Goal: Task Accomplishment & Management: Complete application form

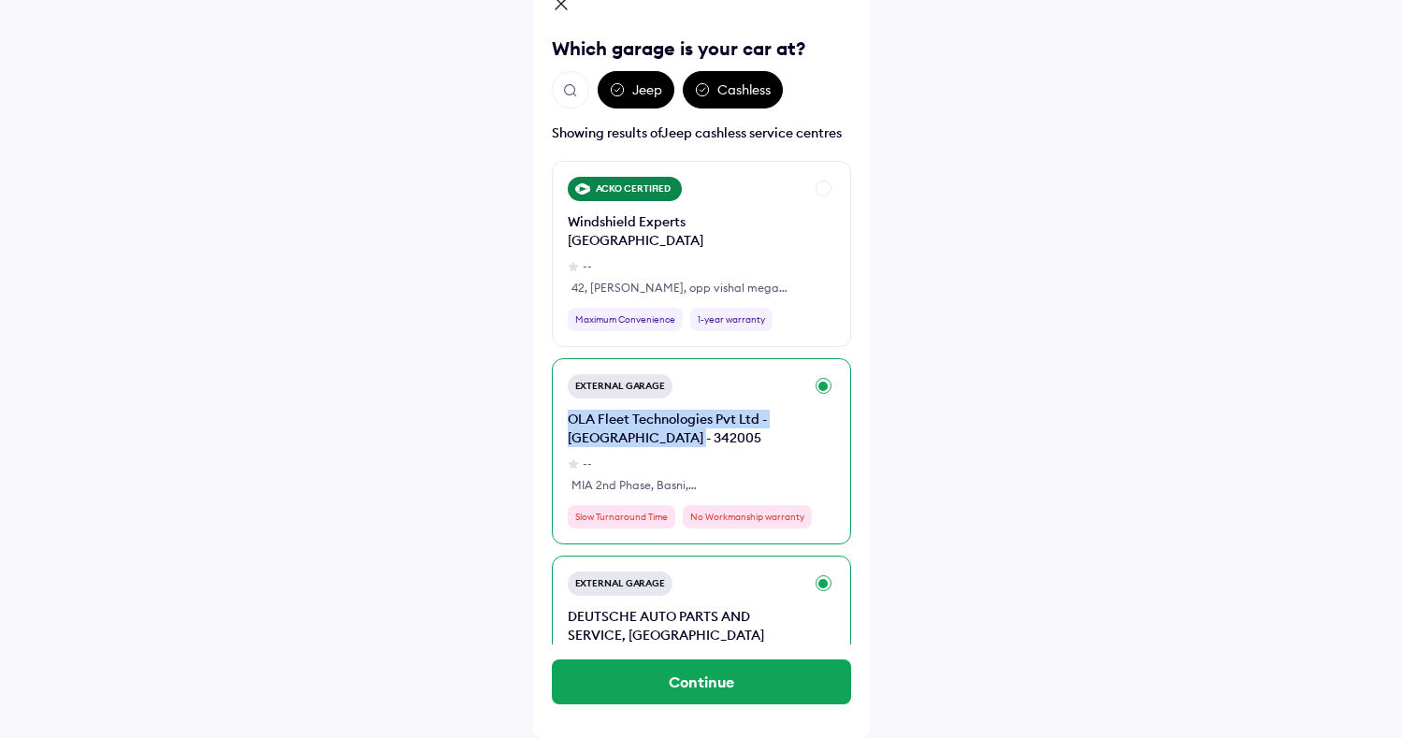
scroll to position [151, 0]
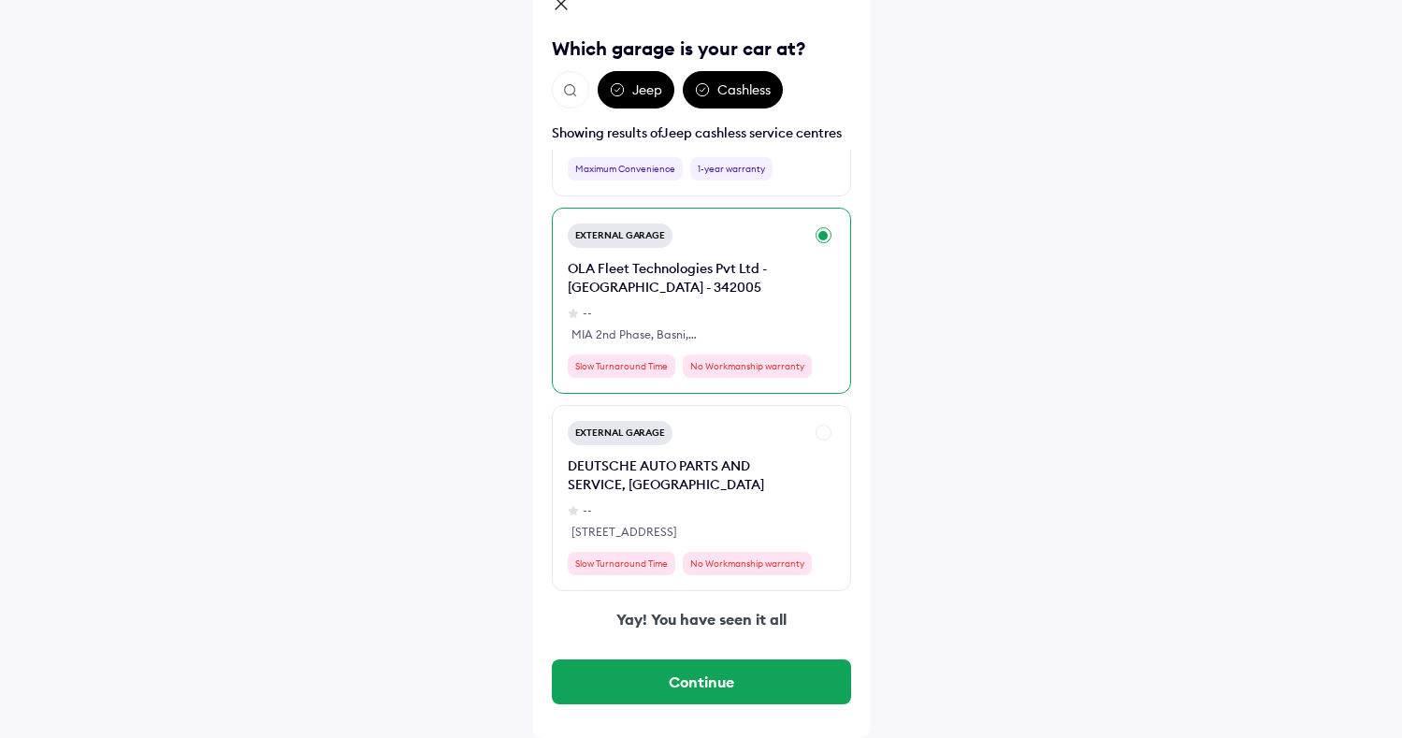
click at [892, 469] on div "Jodhpur [GEOGRAPHIC_DATA] Which garage is your car at? Jeep Cashless Showing re…" at bounding box center [701, 313] width 1402 height 850
click at [827, 432] on div "External Garage DEUTSCHE AUTO PARTS AND SERVICE, [GEOGRAPHIC_DATA] -- [GEOGRAPH…" at bounding box center [701, 498] width 299 height 186
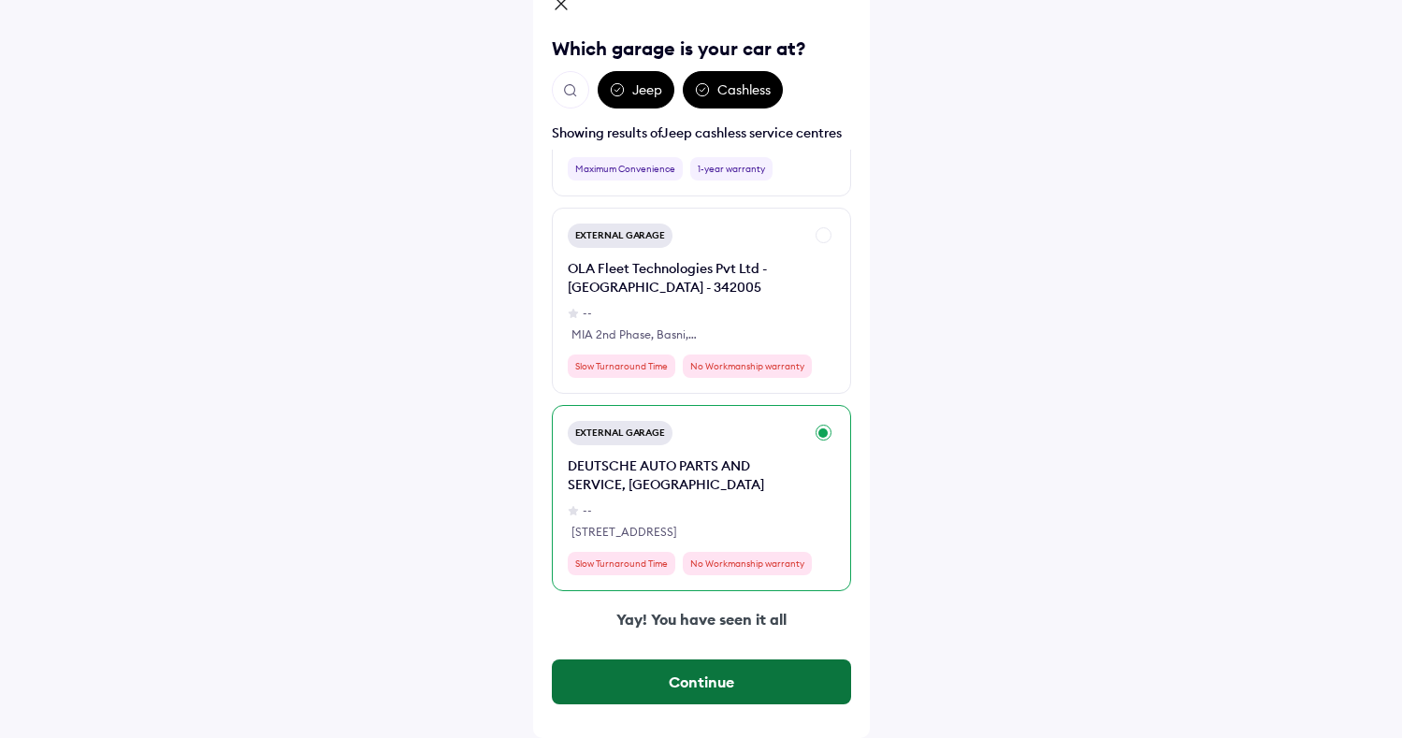
click at [675, 677] on button "Continue" at bounding box center [701, 681] width 299 height 45
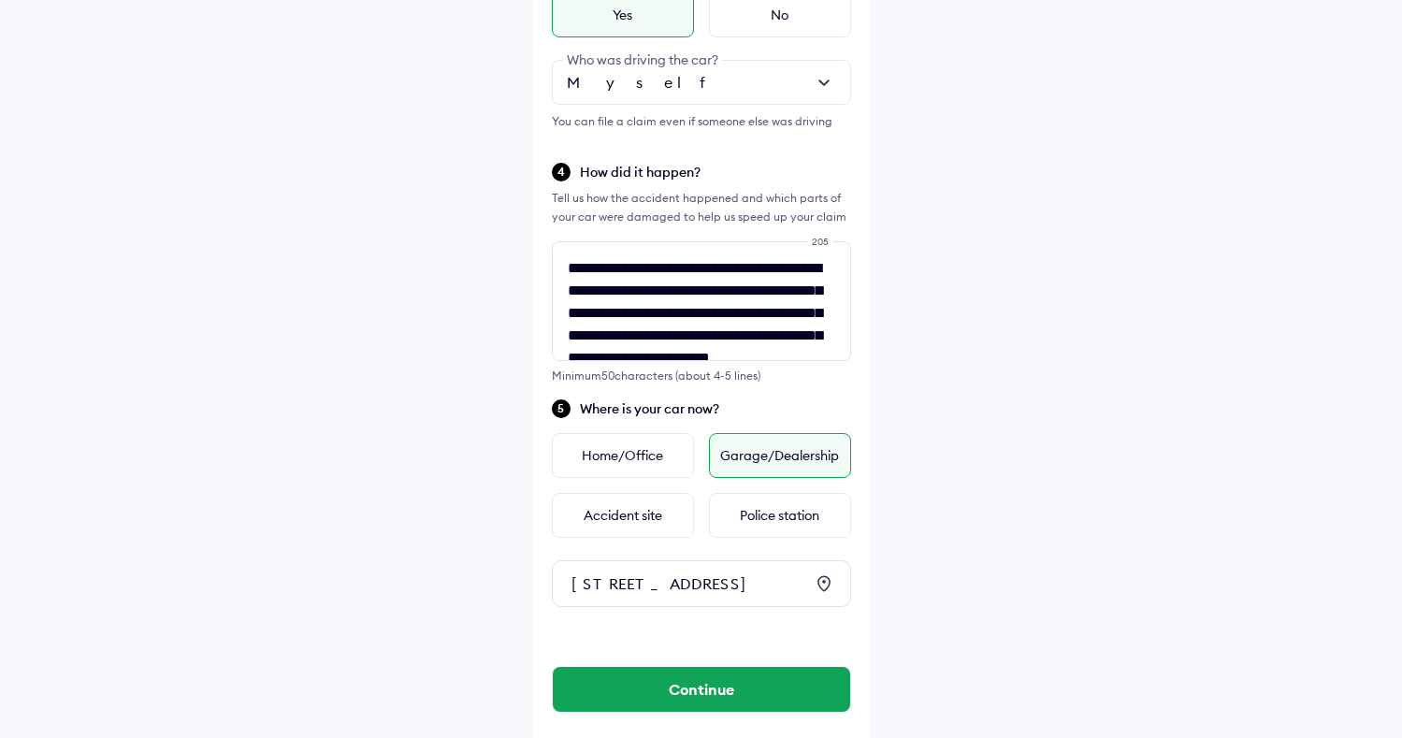
scroll to position [595, 0]
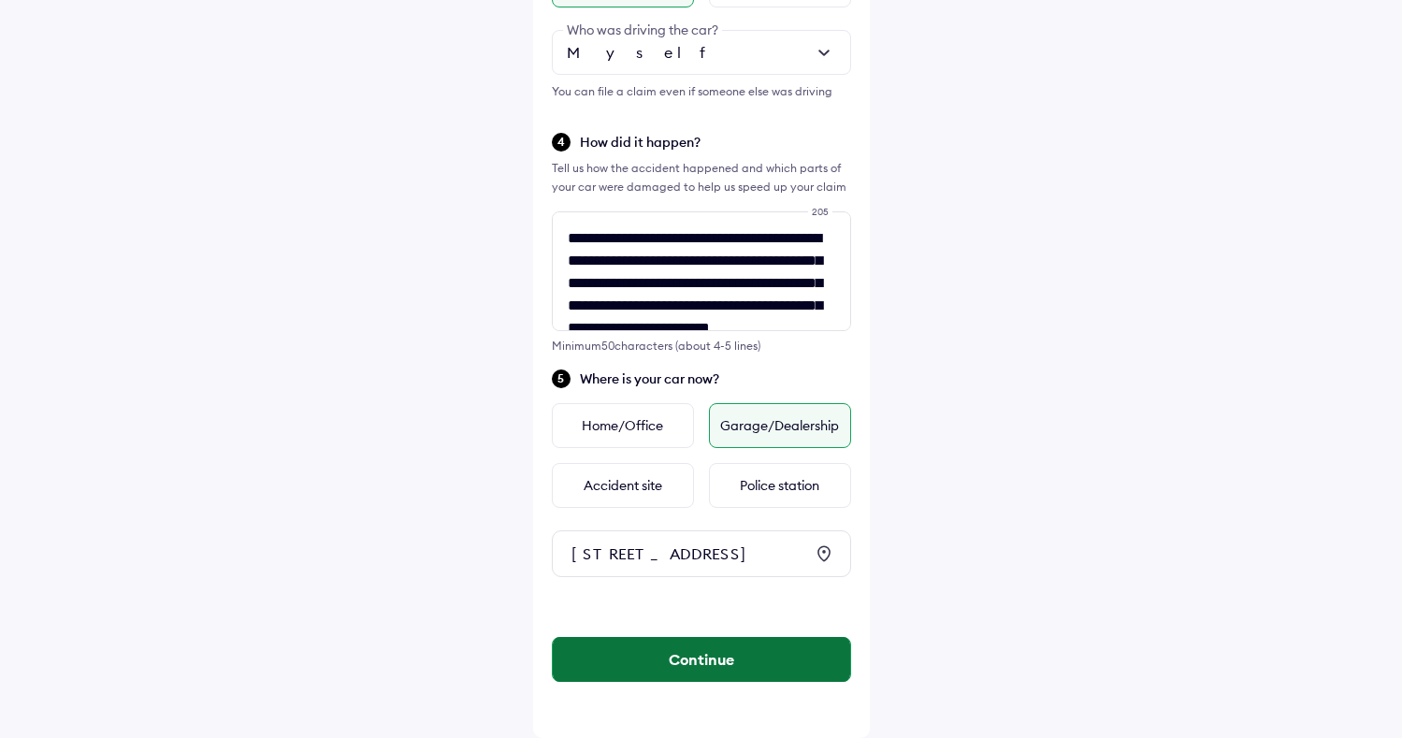
click at [751, 672] on button "Continue" at bounding box center [701, 659] width 297 height 45
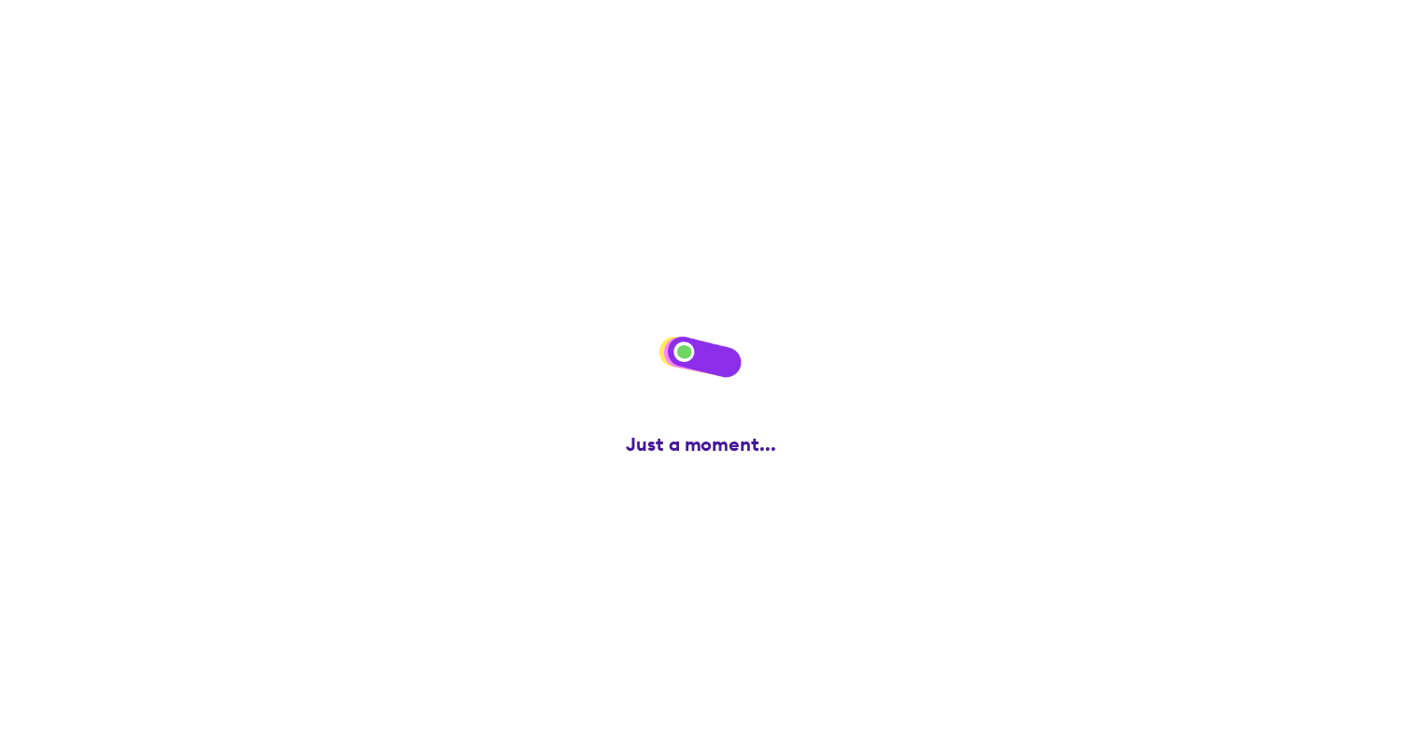
scroll to position [0, 0]
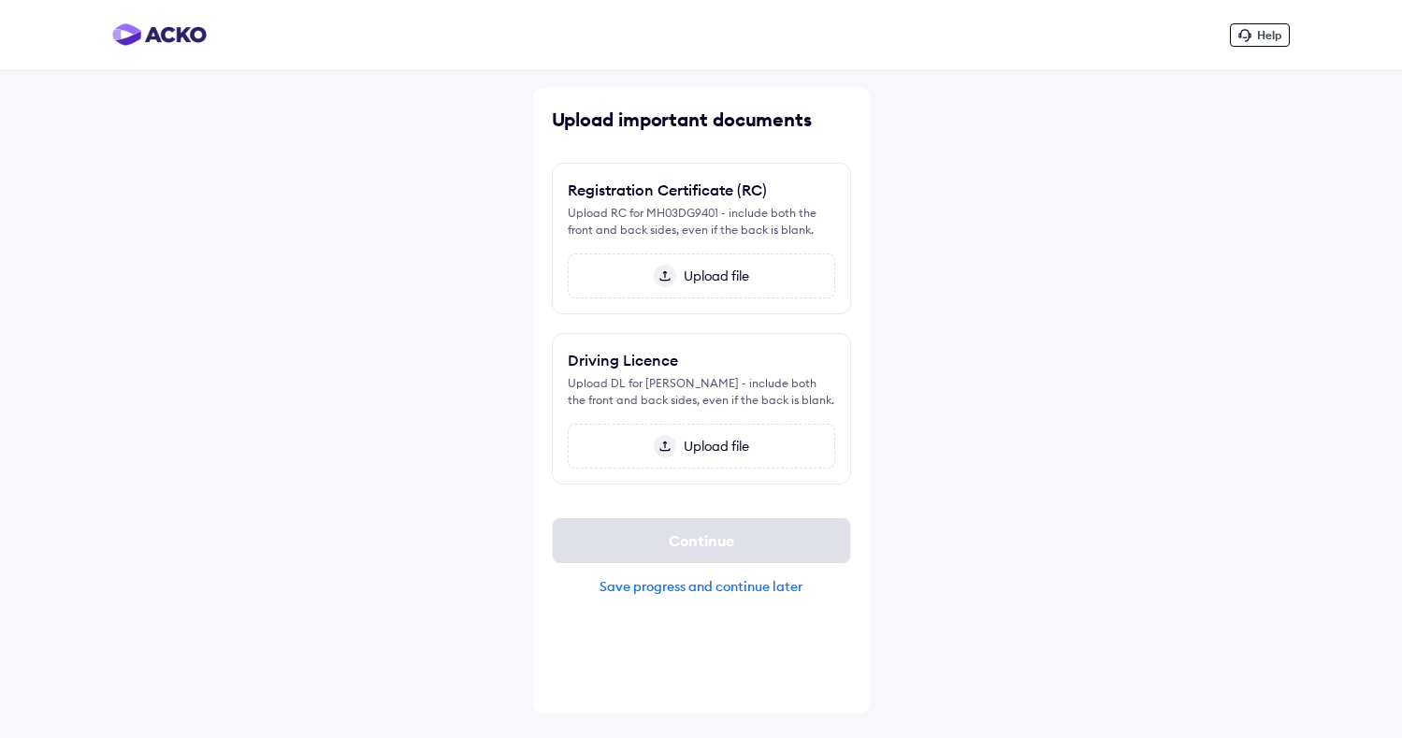
click at [738, 264] on div "Upload file" at bounding box center [701, 275] width 267 height 45
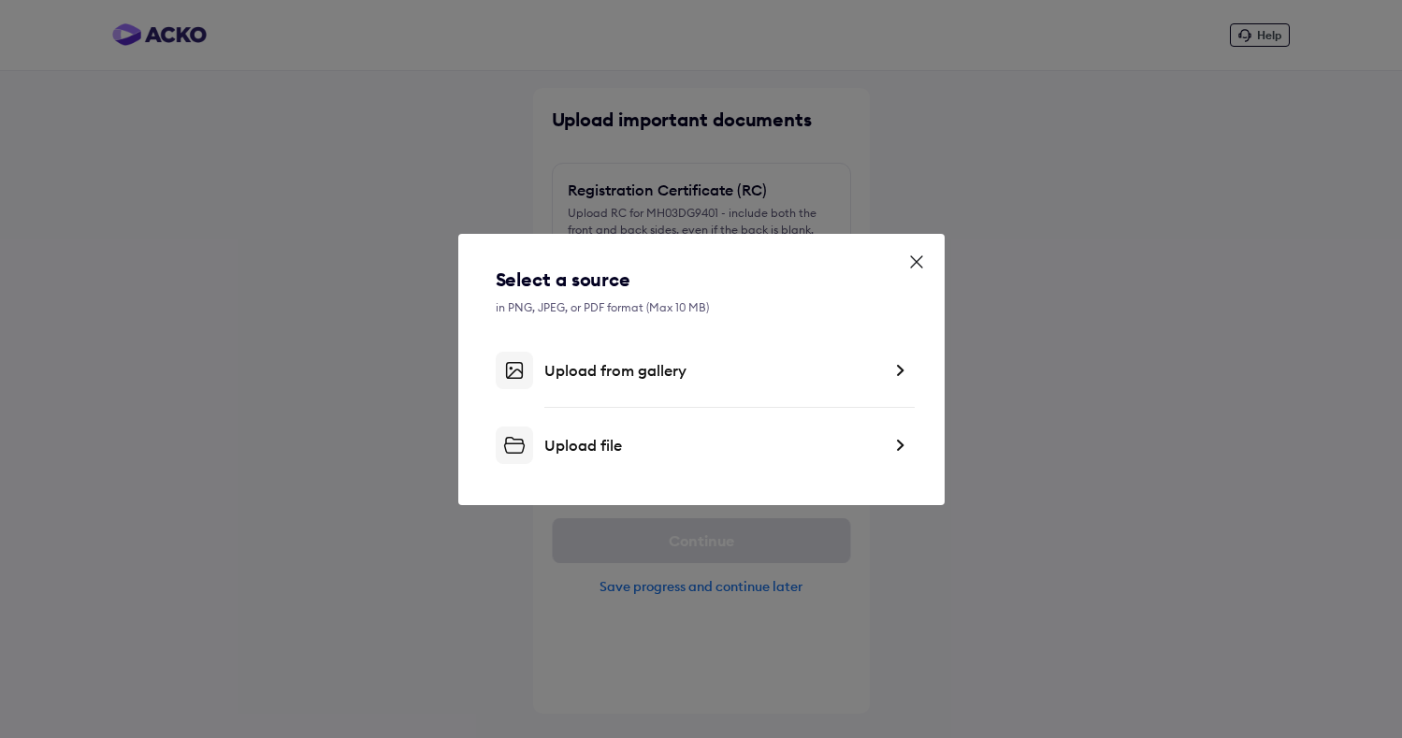
click at [624, 439] on div "Upload file" at bounding box center [712, 445] width 337 height 19
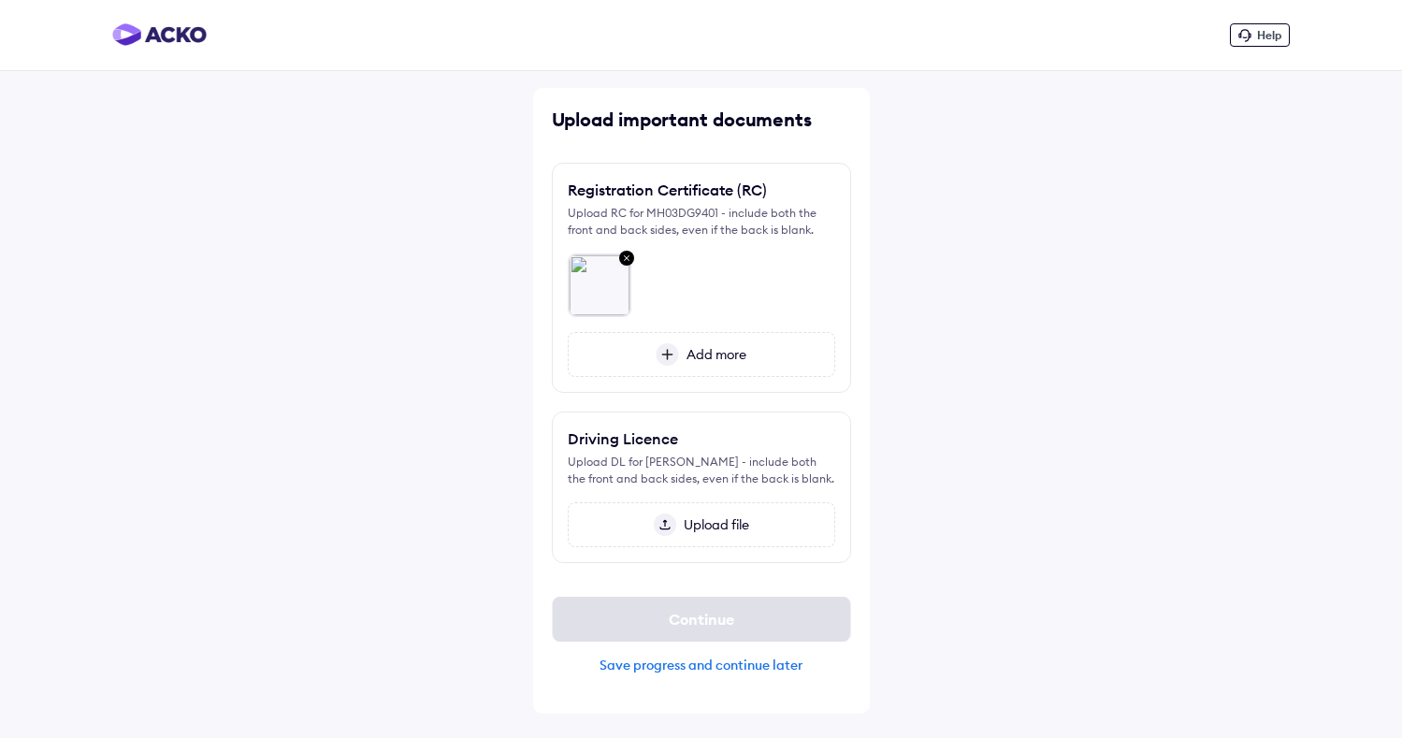
click at [730, 523] on span "Upload file" at bounding box center [712, 524] width 73 height 17
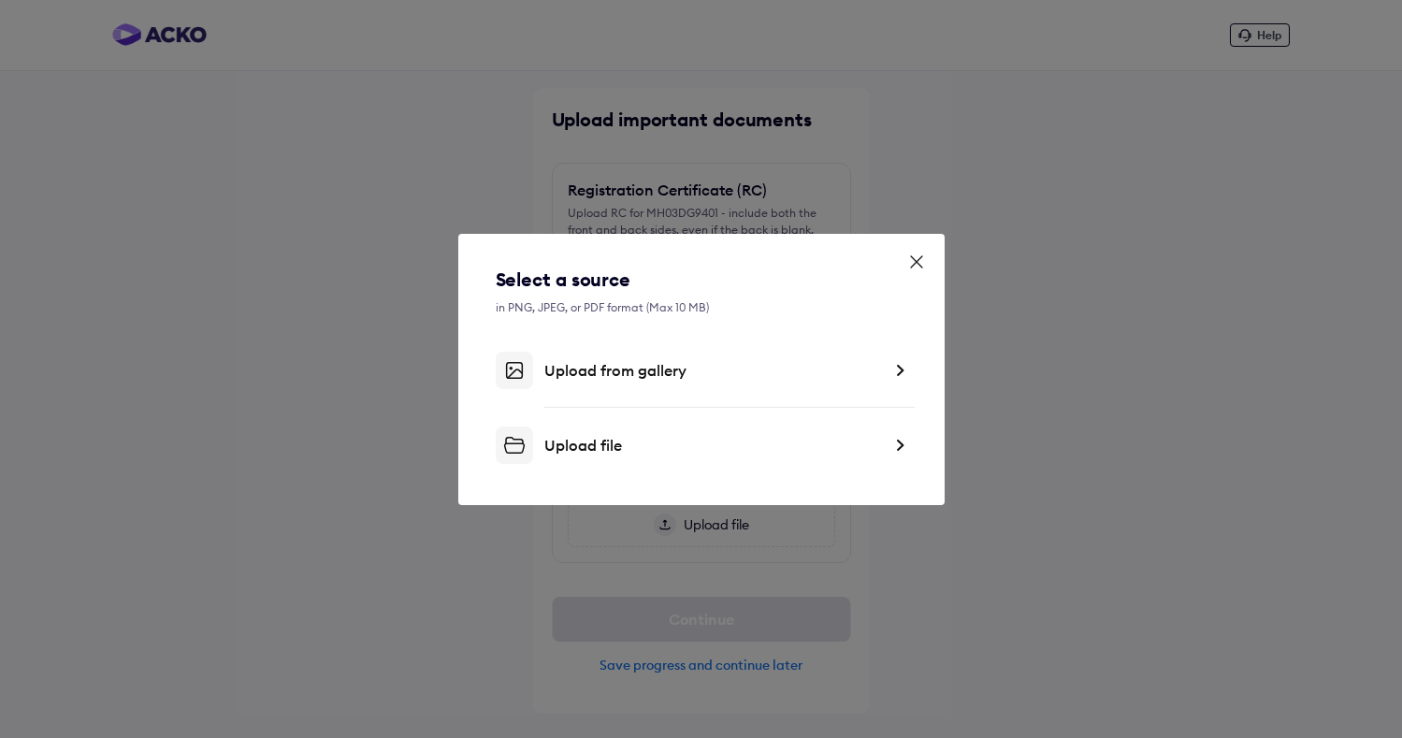
click at [771, 377] on div "Upload from gallery" at bounding box center [712, 370] width 337 height 19
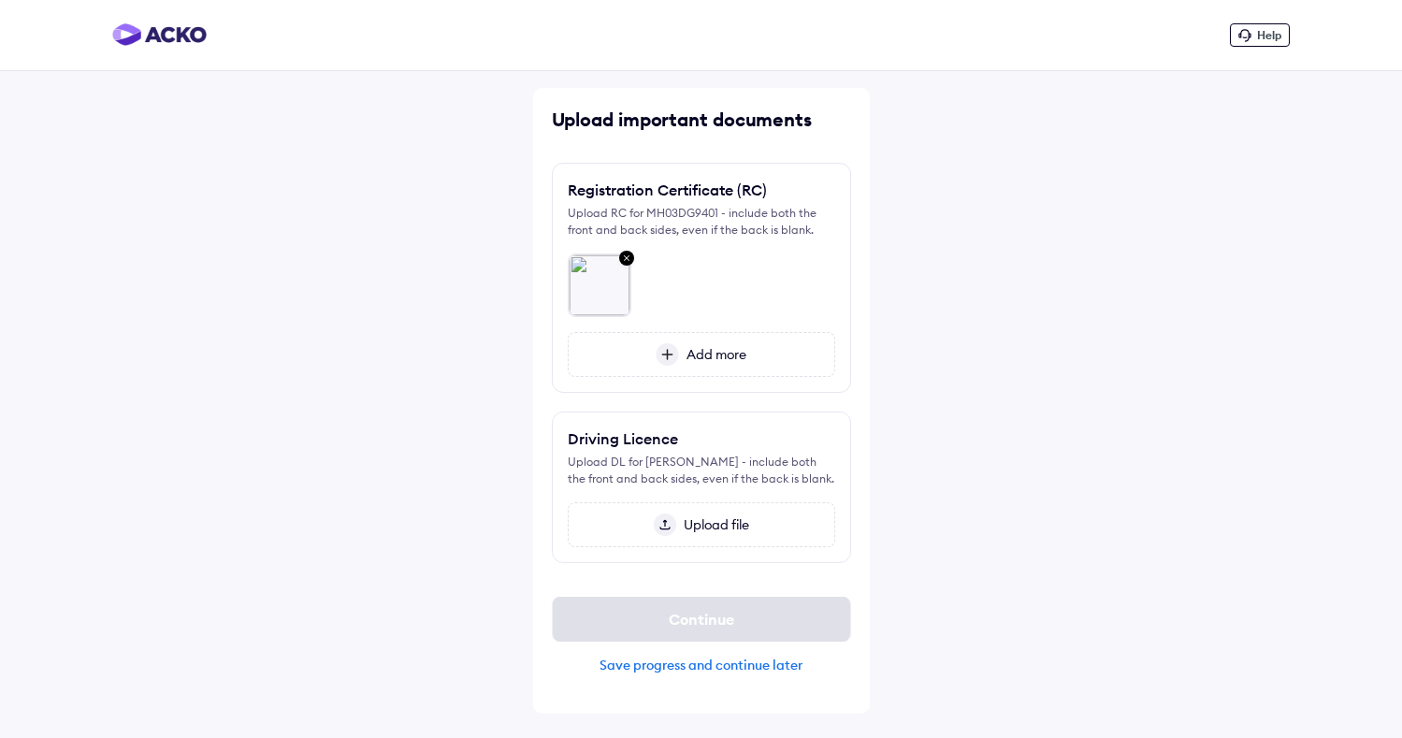
click at [714, 520] on span "Upload file" at bounding box center [712, 524] width 73 height 17
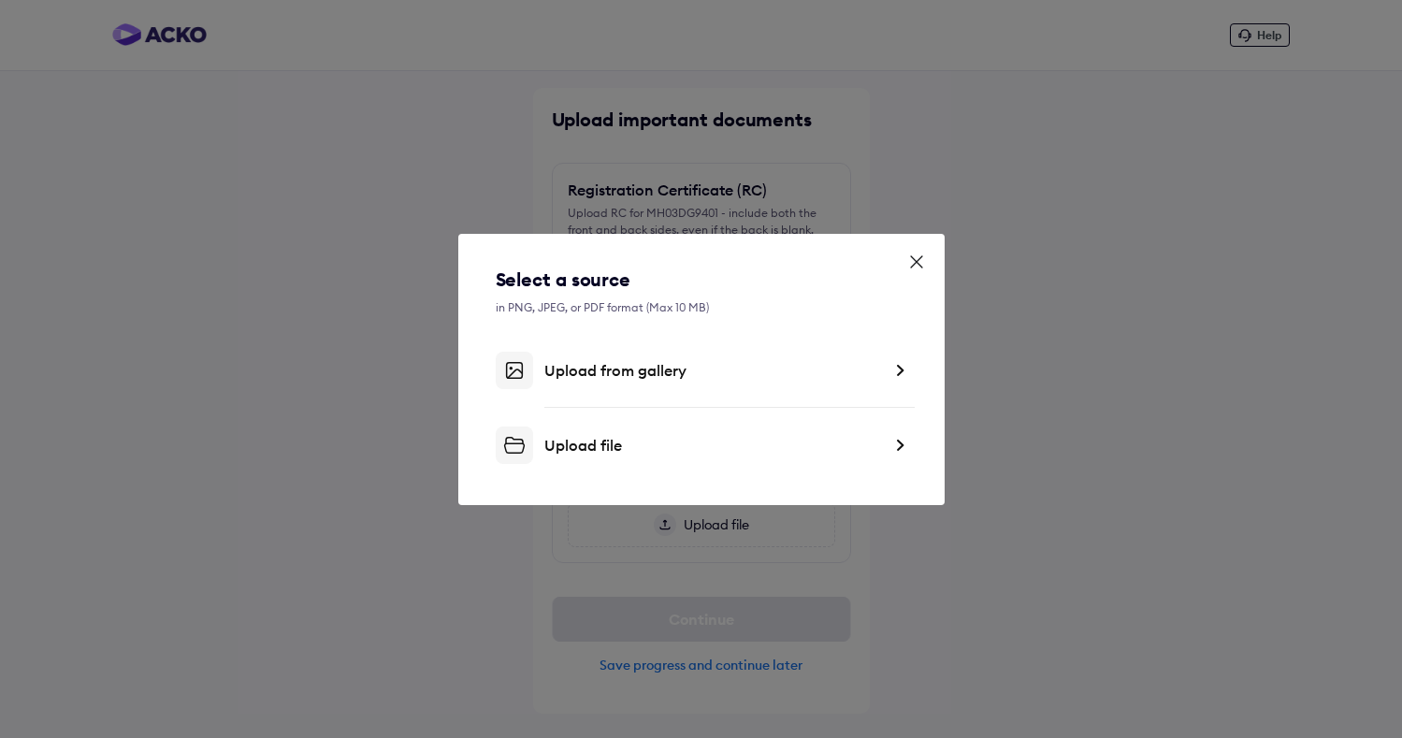
click at [706, 450] on div "Upload file" at bounding box center [712, 445] width 337 height 19
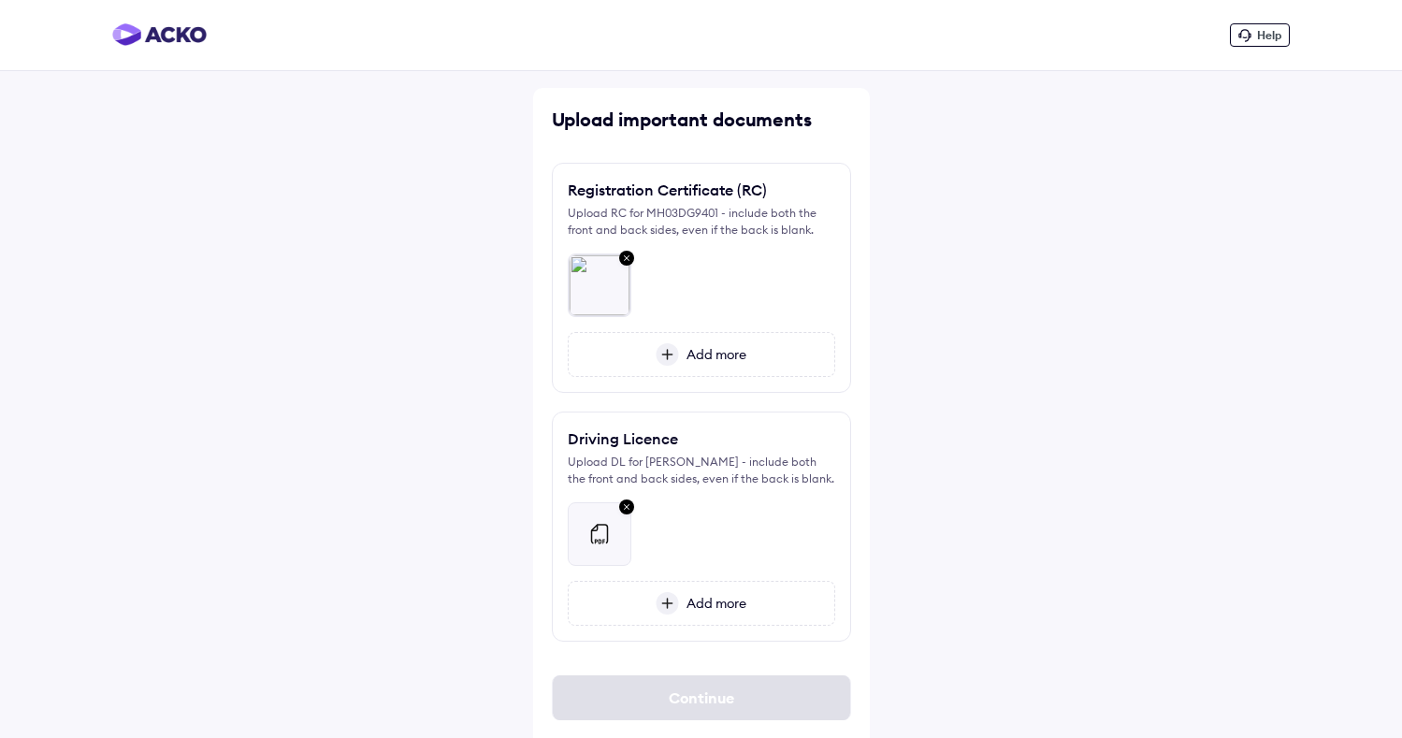
click at [670, 598] on img at bounding box center [667, 603] width 23 height 22
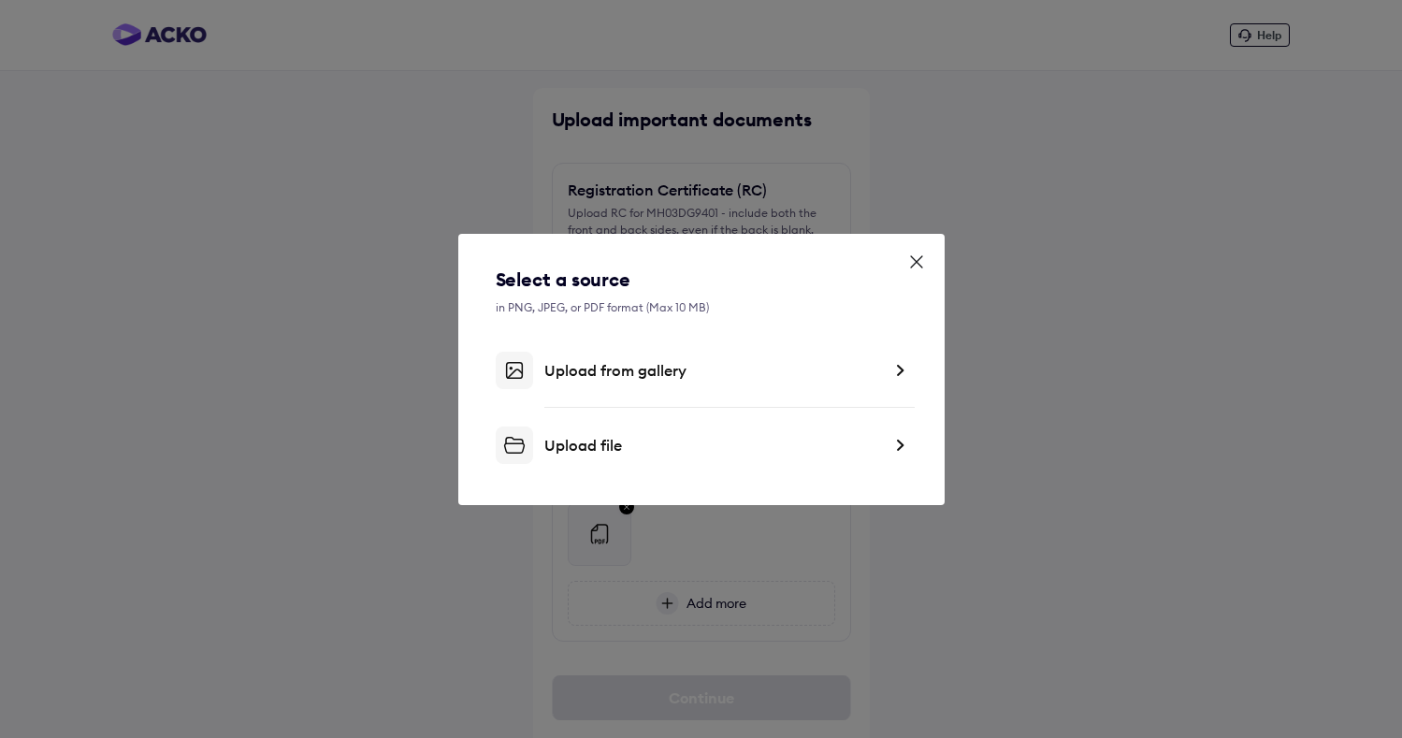
click at [685, 447] on div "Upload file" at bounding box center [712, 445] width 337 height 19
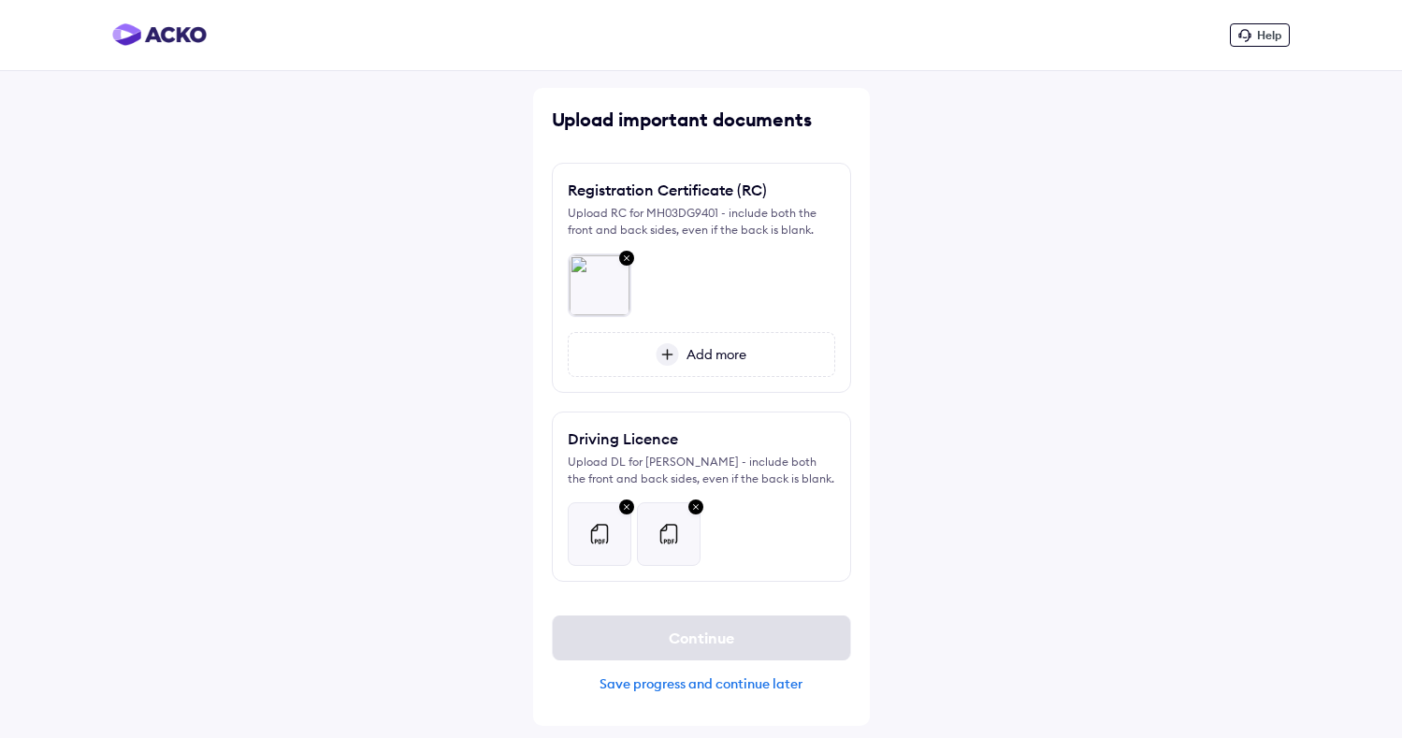
click at [694, 353] on span "Add more" at bounding box center [712, 354] width 67 height 17
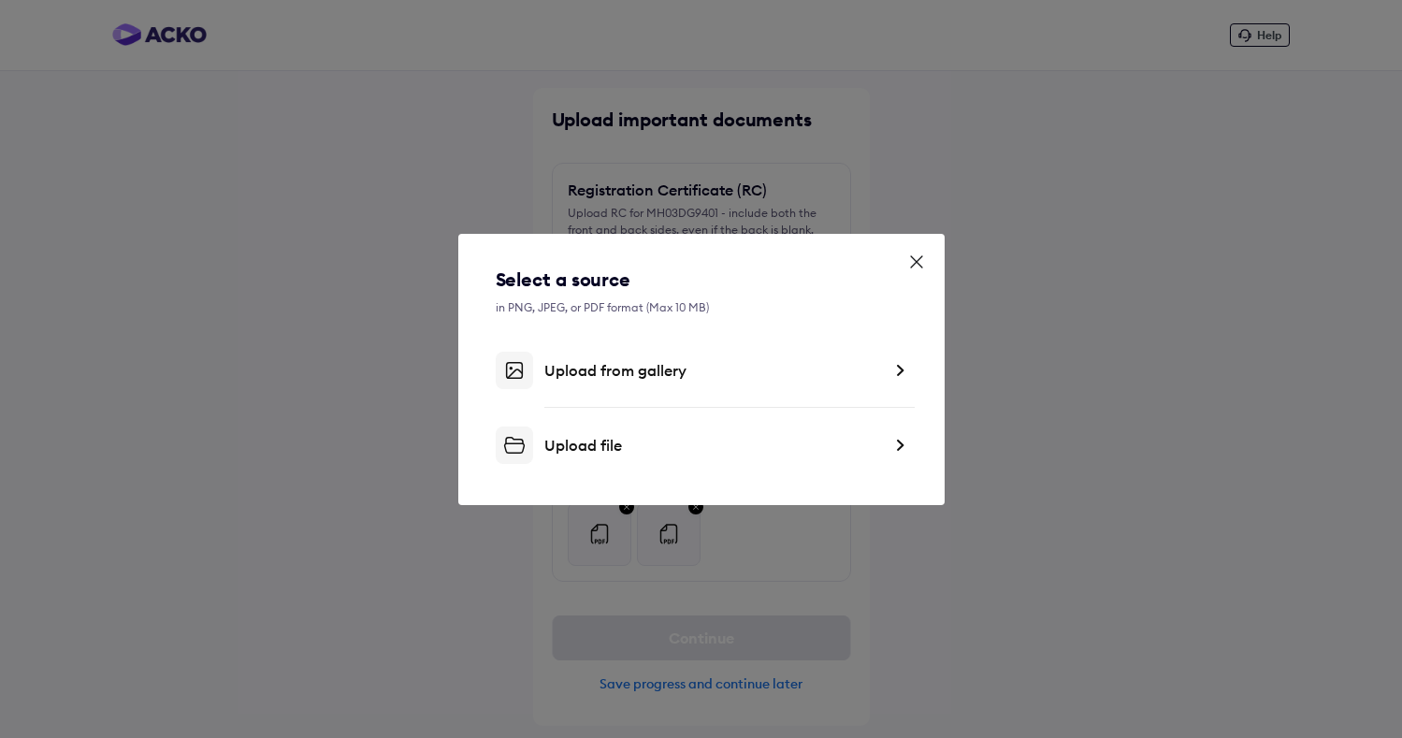
click at [668, 449] on div "Upload file" at bounding box center [712, 445] width 337 height 19
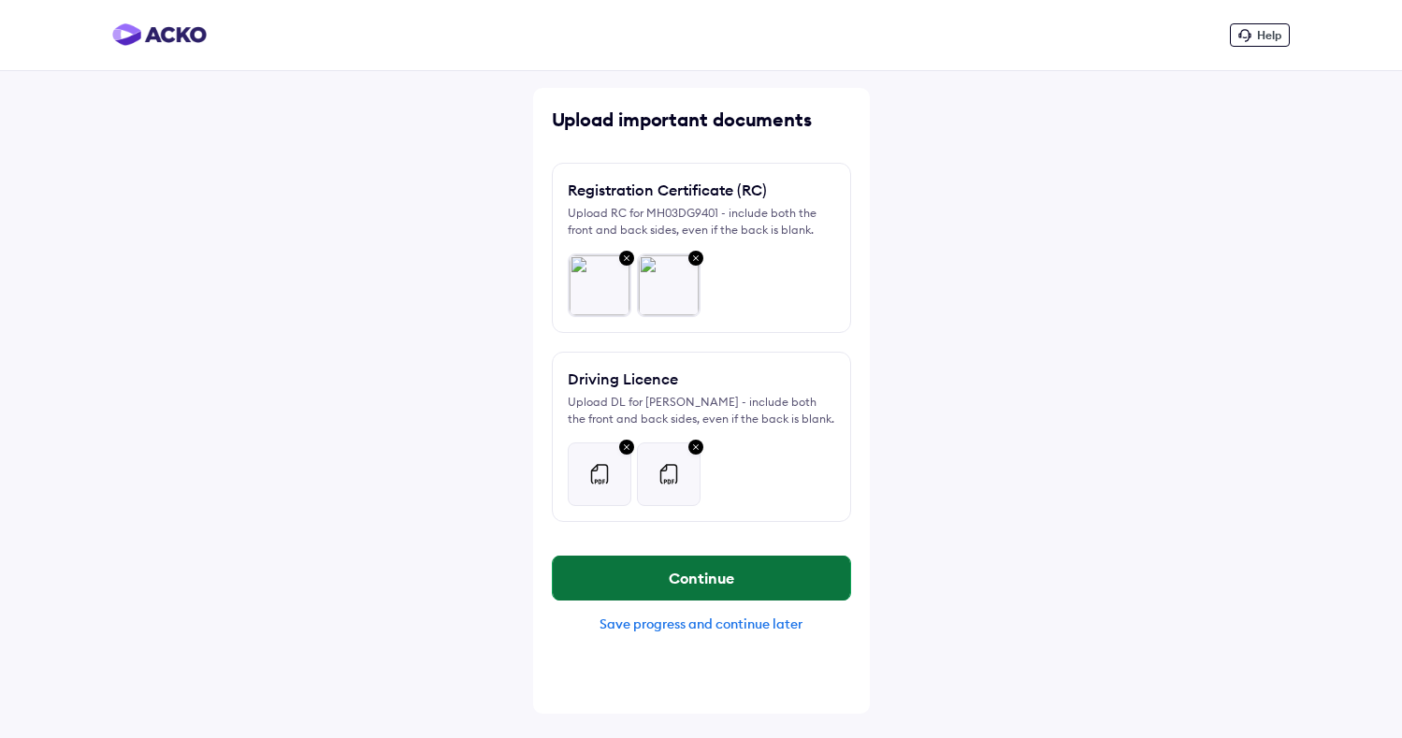
click at [804, 581] on button "Continue" at bounding box center [701, 577] width 297 height 45
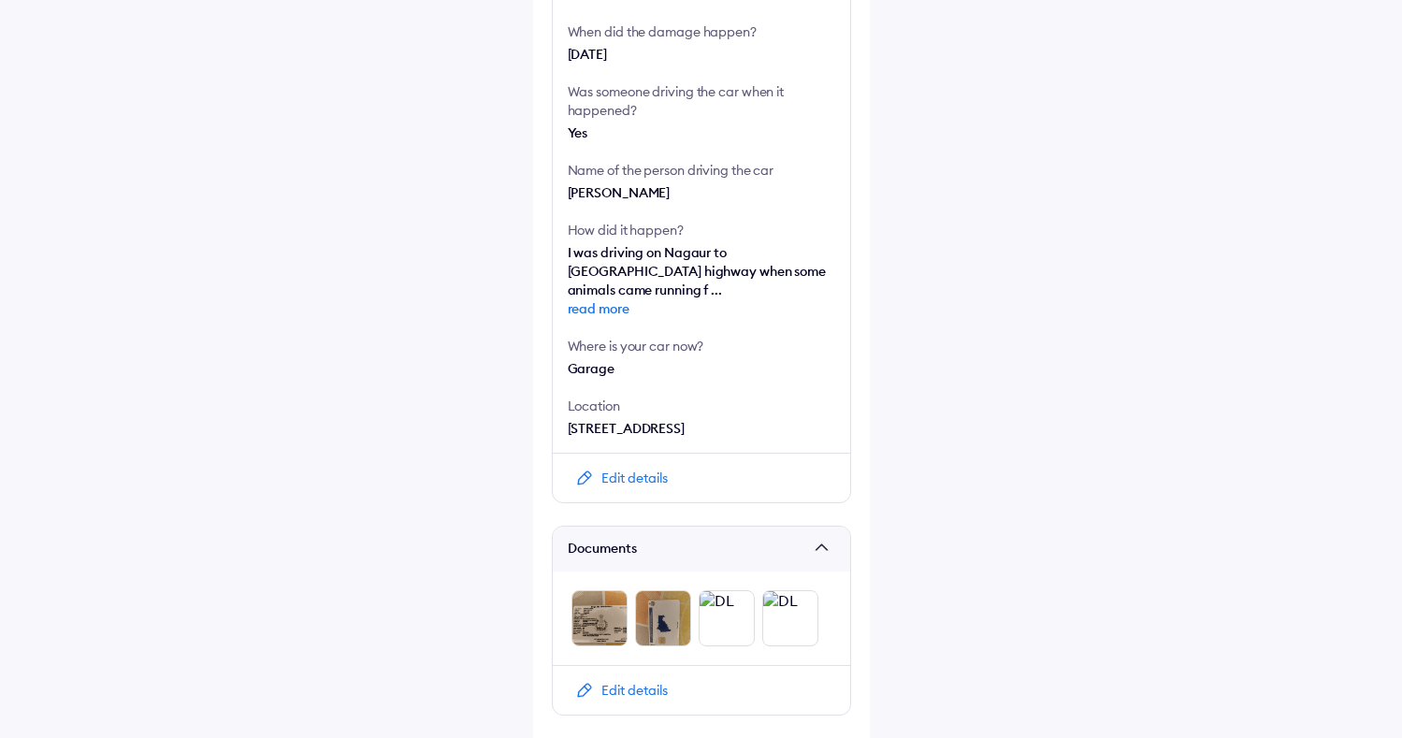
scroll to position [589, 0]
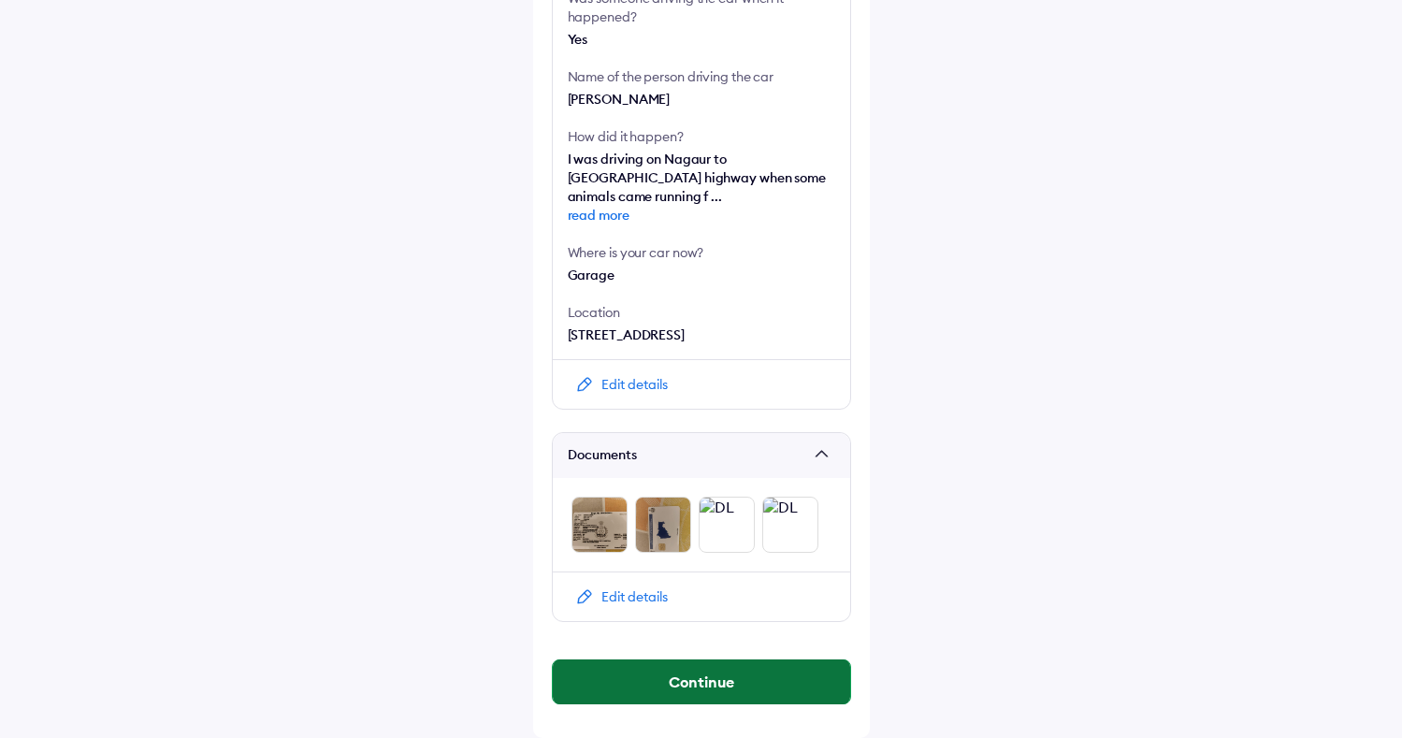
click at [692, 682] on button "Continue" at bounding box center [701, 681] width 297 height 45
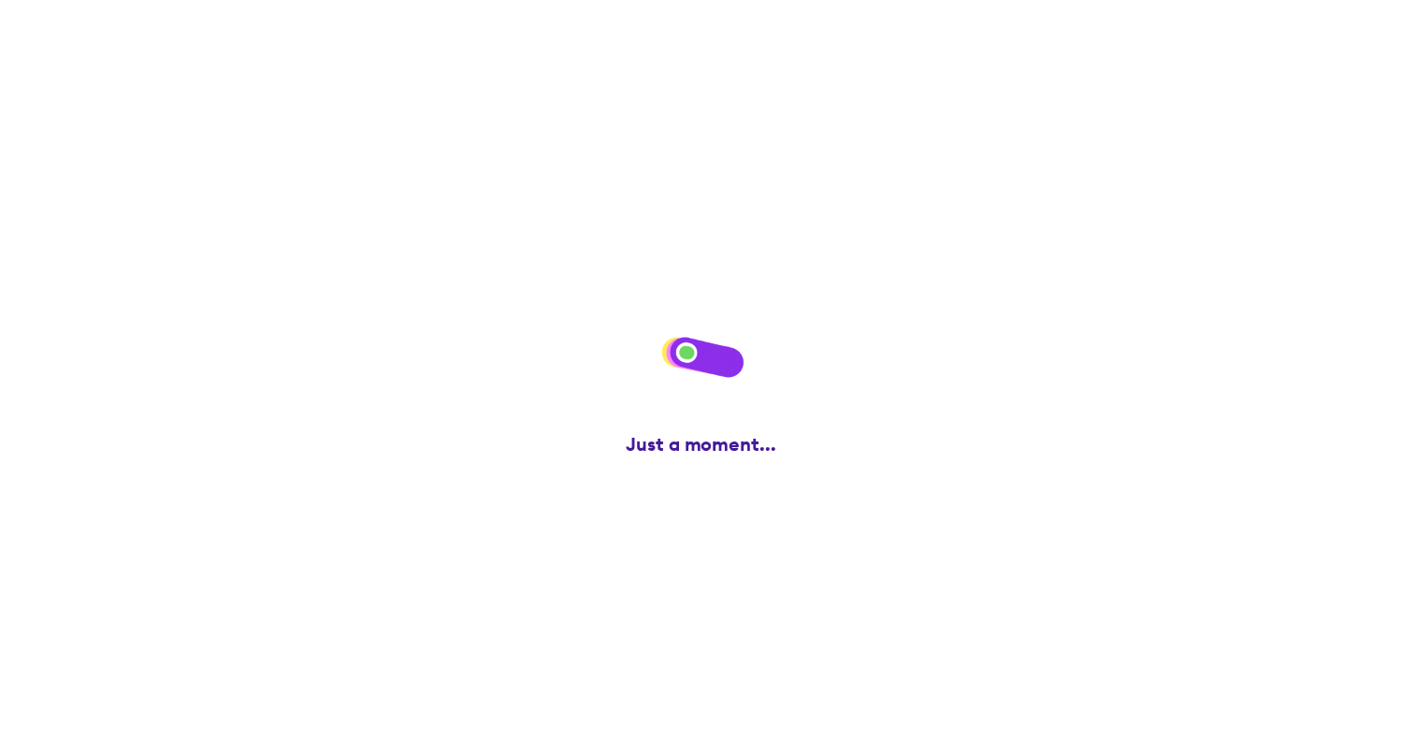
scroll to position [0, 0]
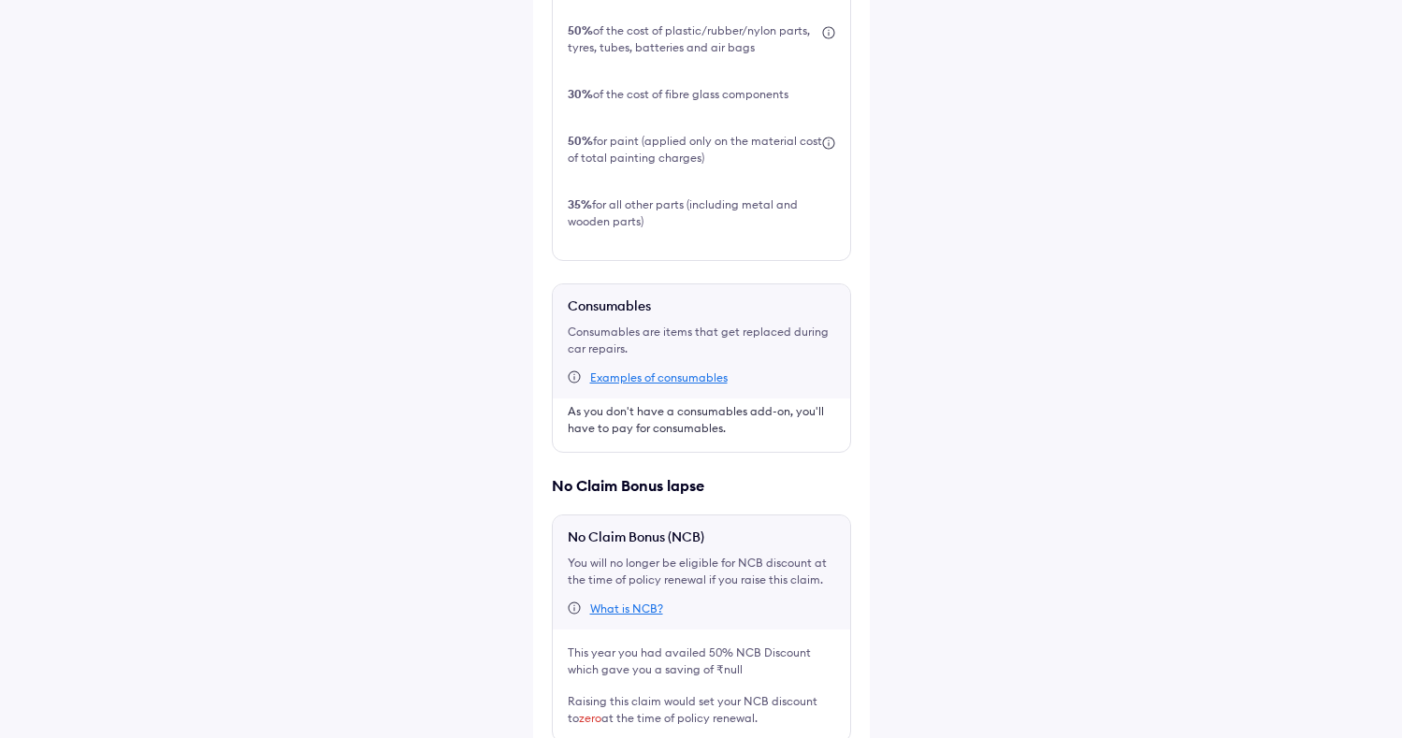
scroll to position [771, 0]
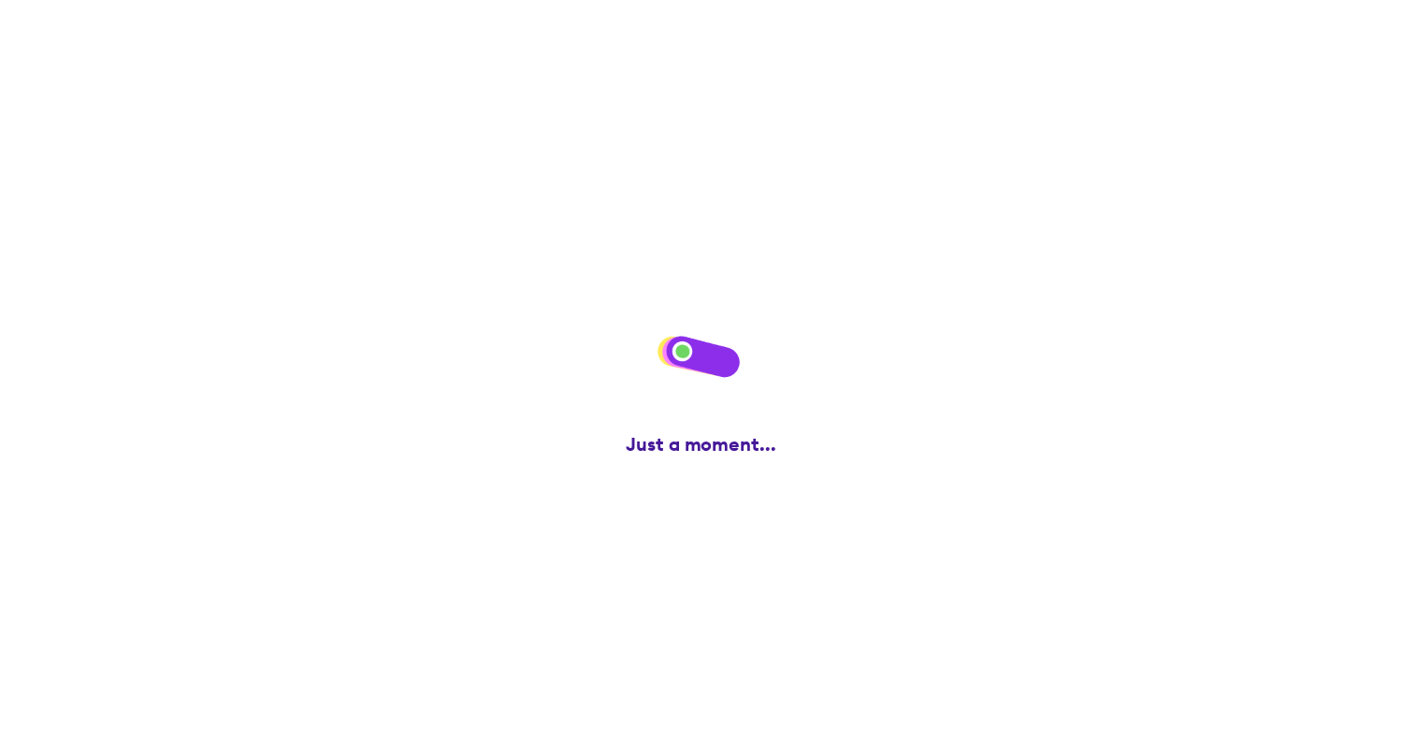
scroll to position [0, 0]
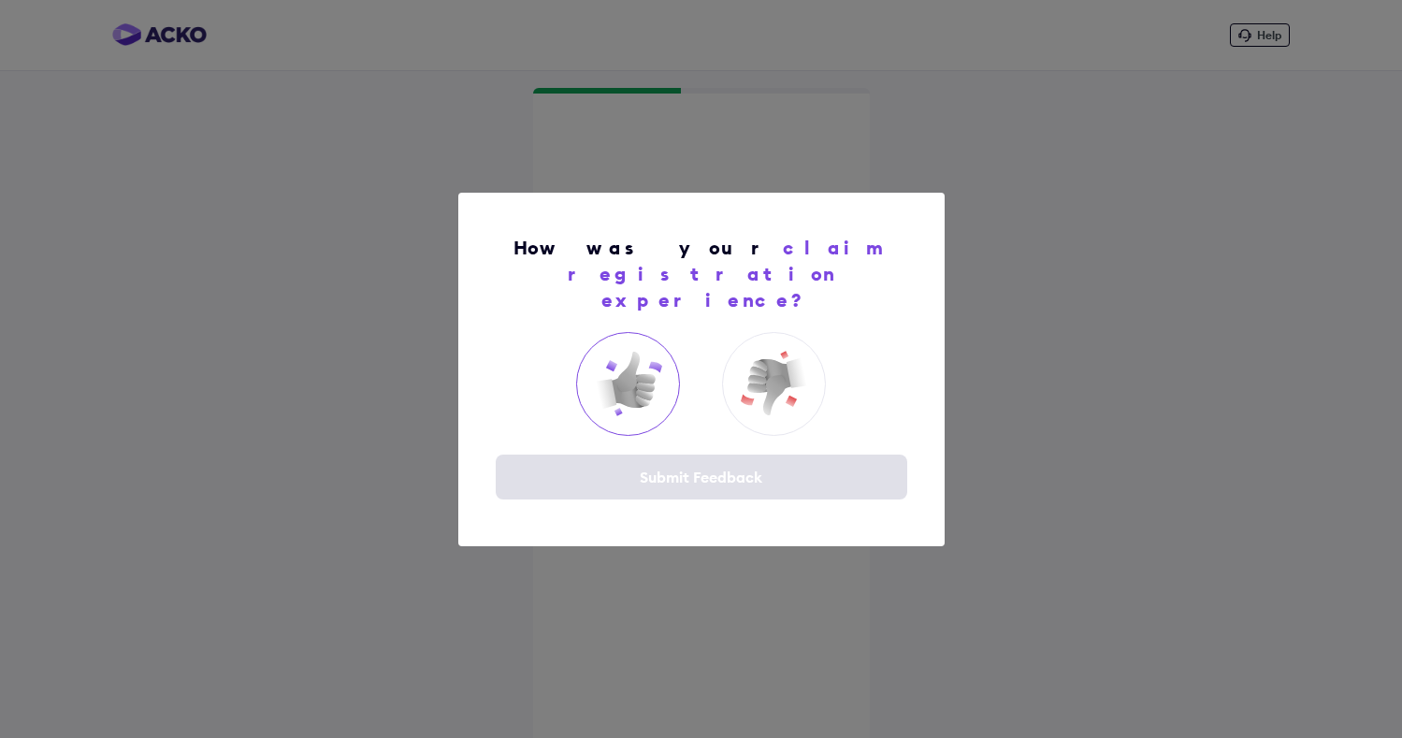
click at [654, 387] on img at bounding box center [628, 383] width 75 height 75
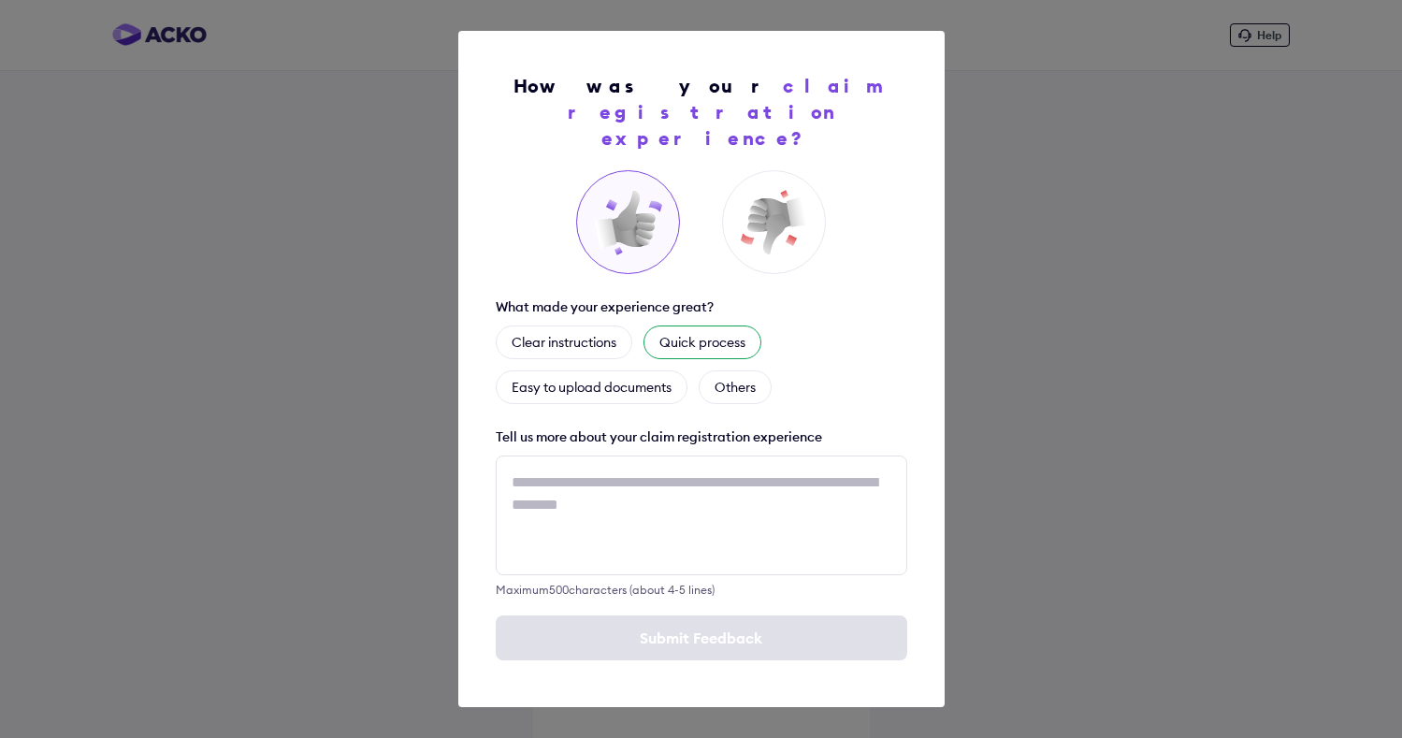
click at [706, 337] on div "Quick process" at bounding box center [702, 342] width 118 height 34
click at [667, 370] on div "Easy to upload documents" at bounding box center [592, 387] width 192 height 34
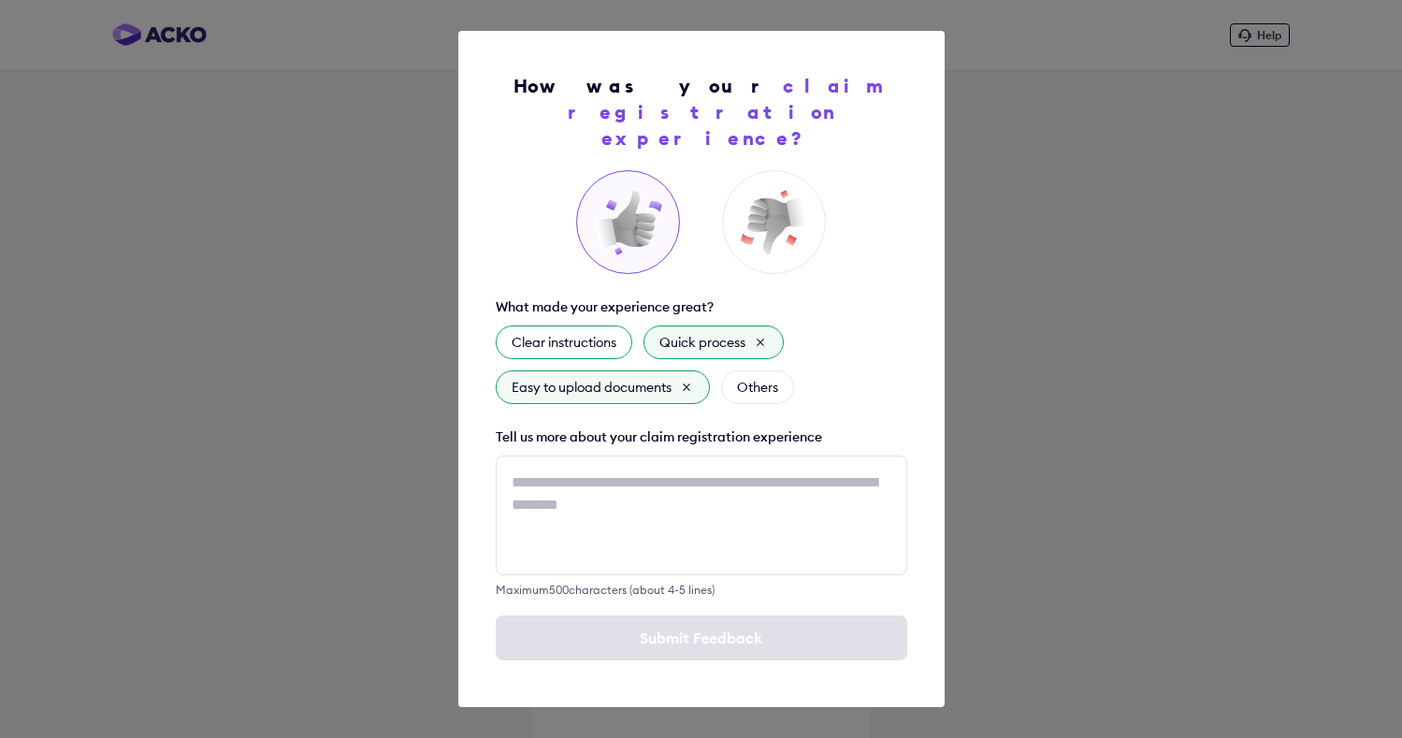
click at [609, 330] on div "Clear instructions" at bounding box center [564, 342] width 137 height 34
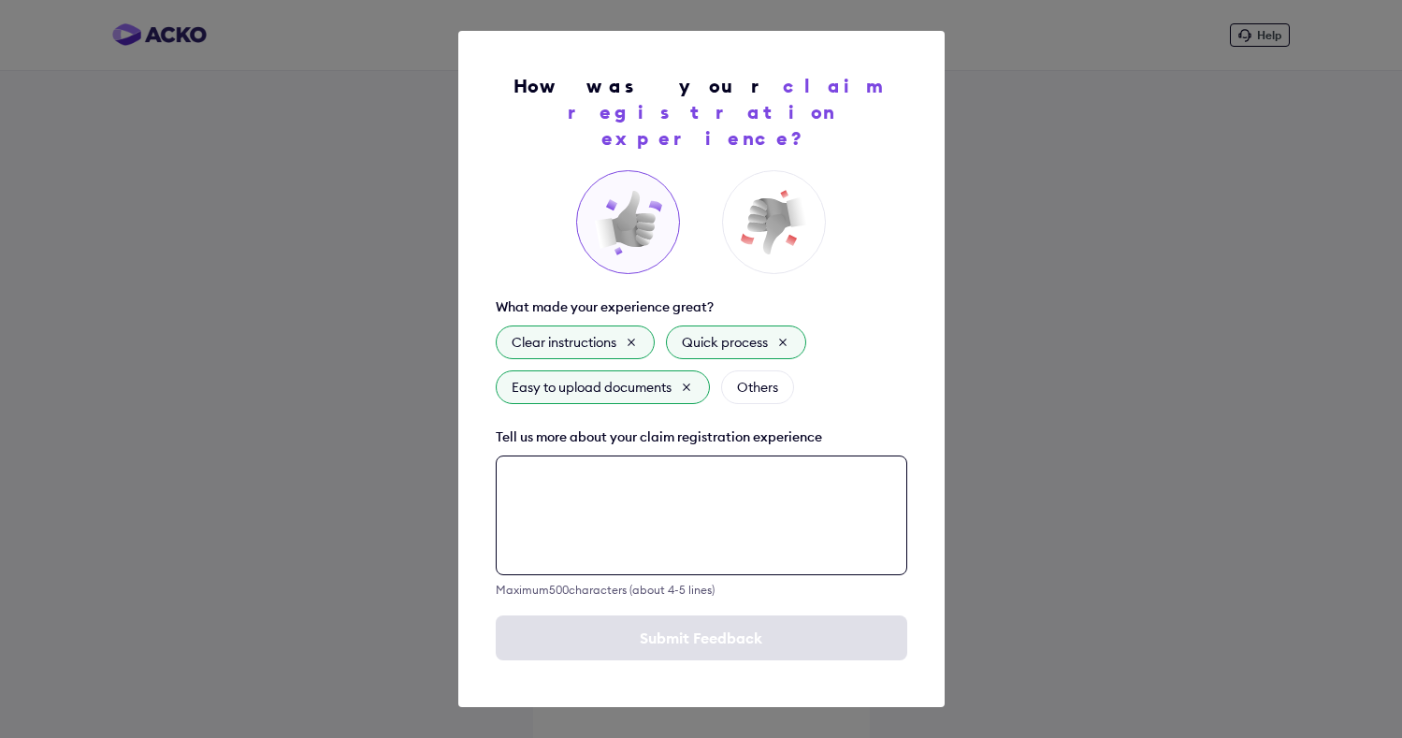
click at [747, 533] on textarea at bounding box center [701, 515] width 411 height 120
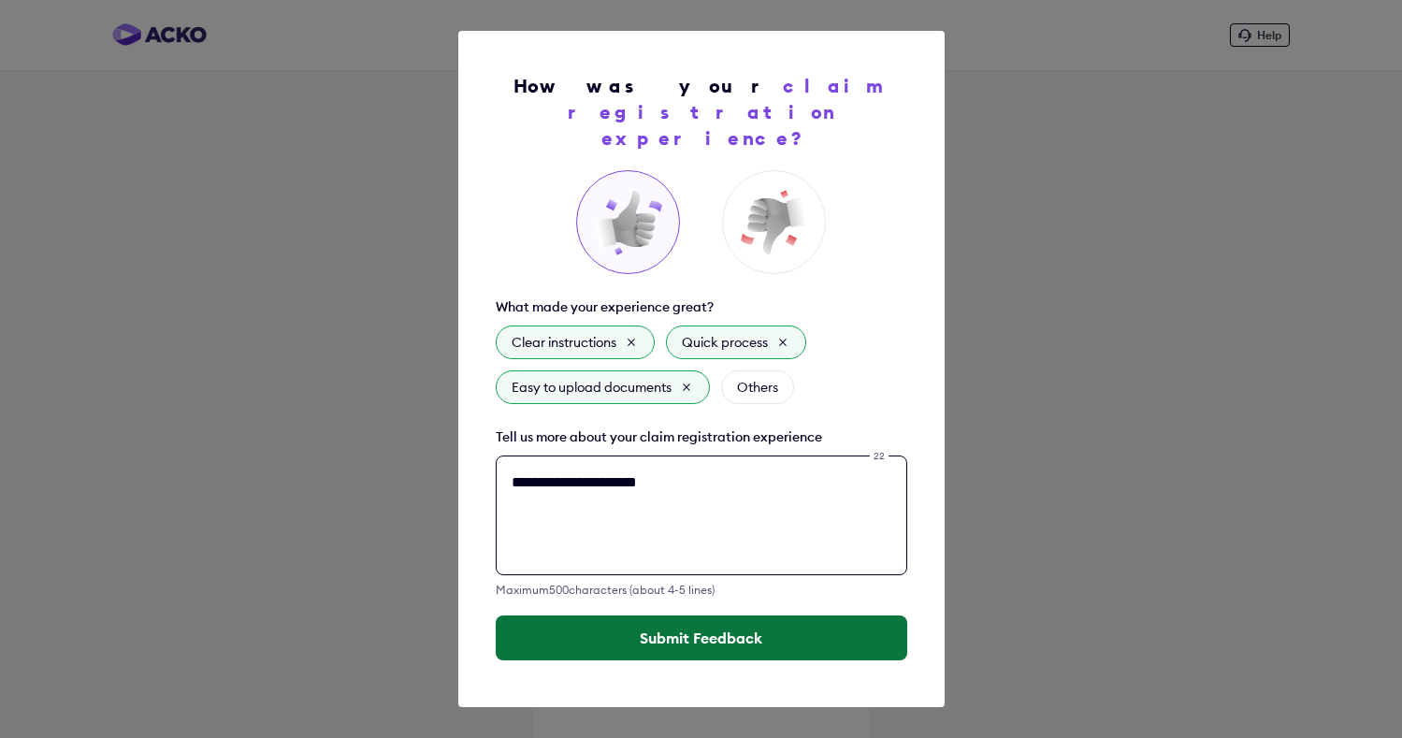
type textarea "**********"
click at [746, 622] on button "Submit Feedback" at bounding box center [701, 637] width 411 height 45
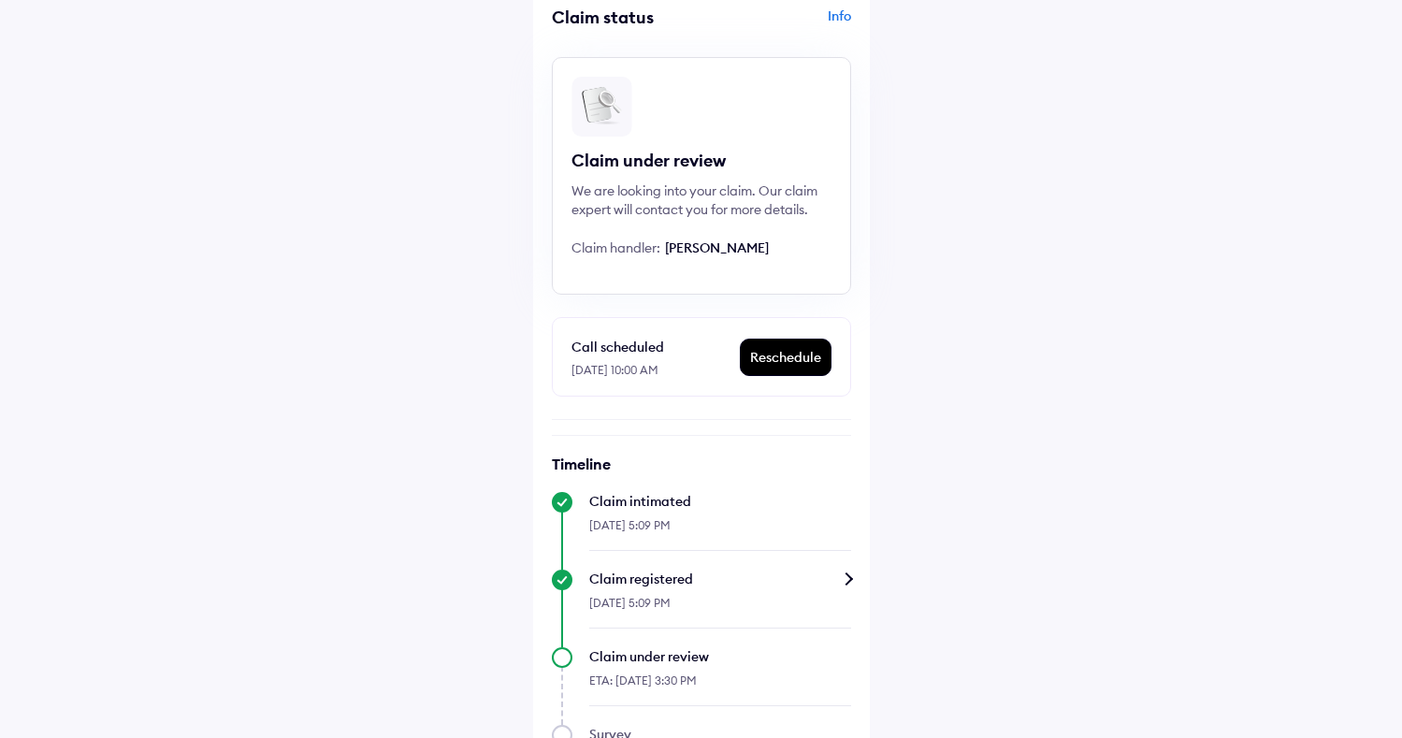
scroll to position [96, 0]
click at [65, 717] on div "Help Claim status Info Claim under review We are looking into your claim. Our c…" at bounding box center [701, 382] width 1402 height 956
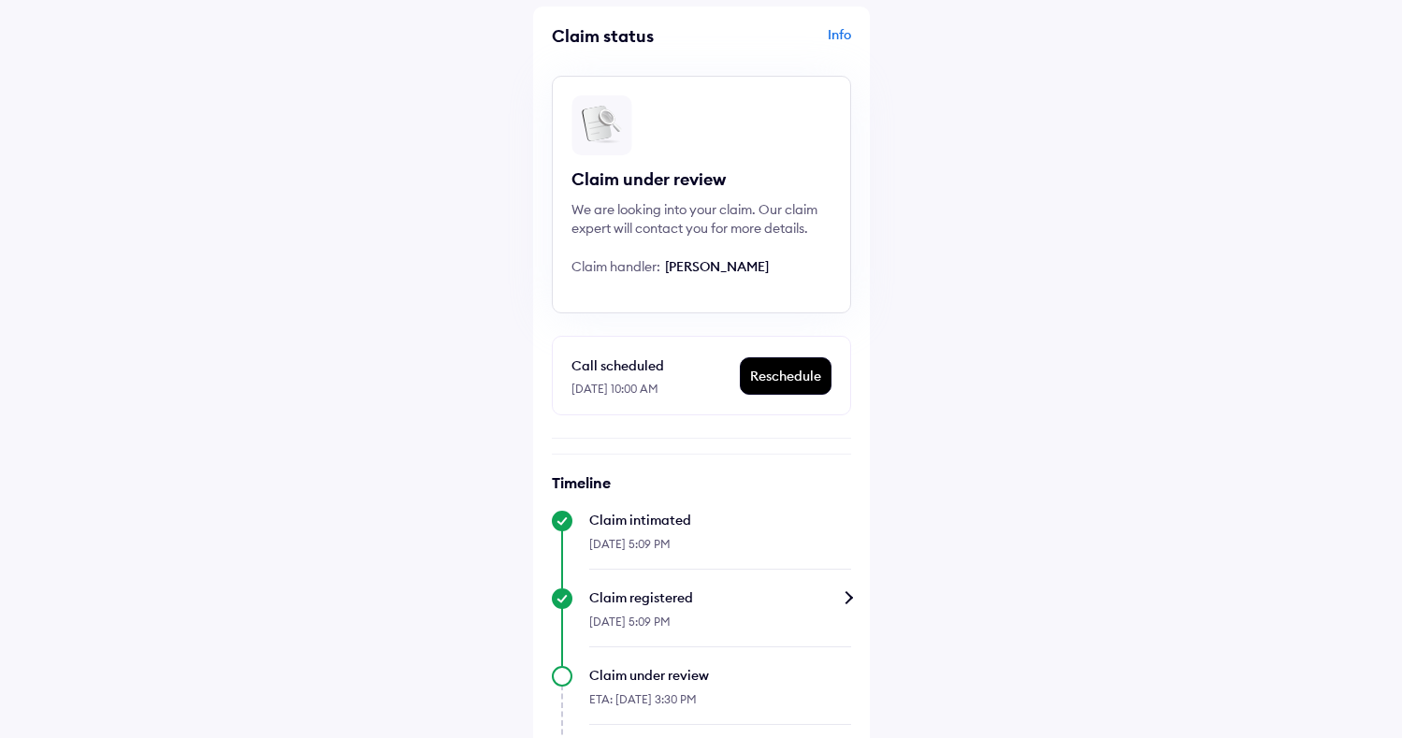
scroll to position [0, 0]
